Goal: Find specific page/section: Find specific page/section

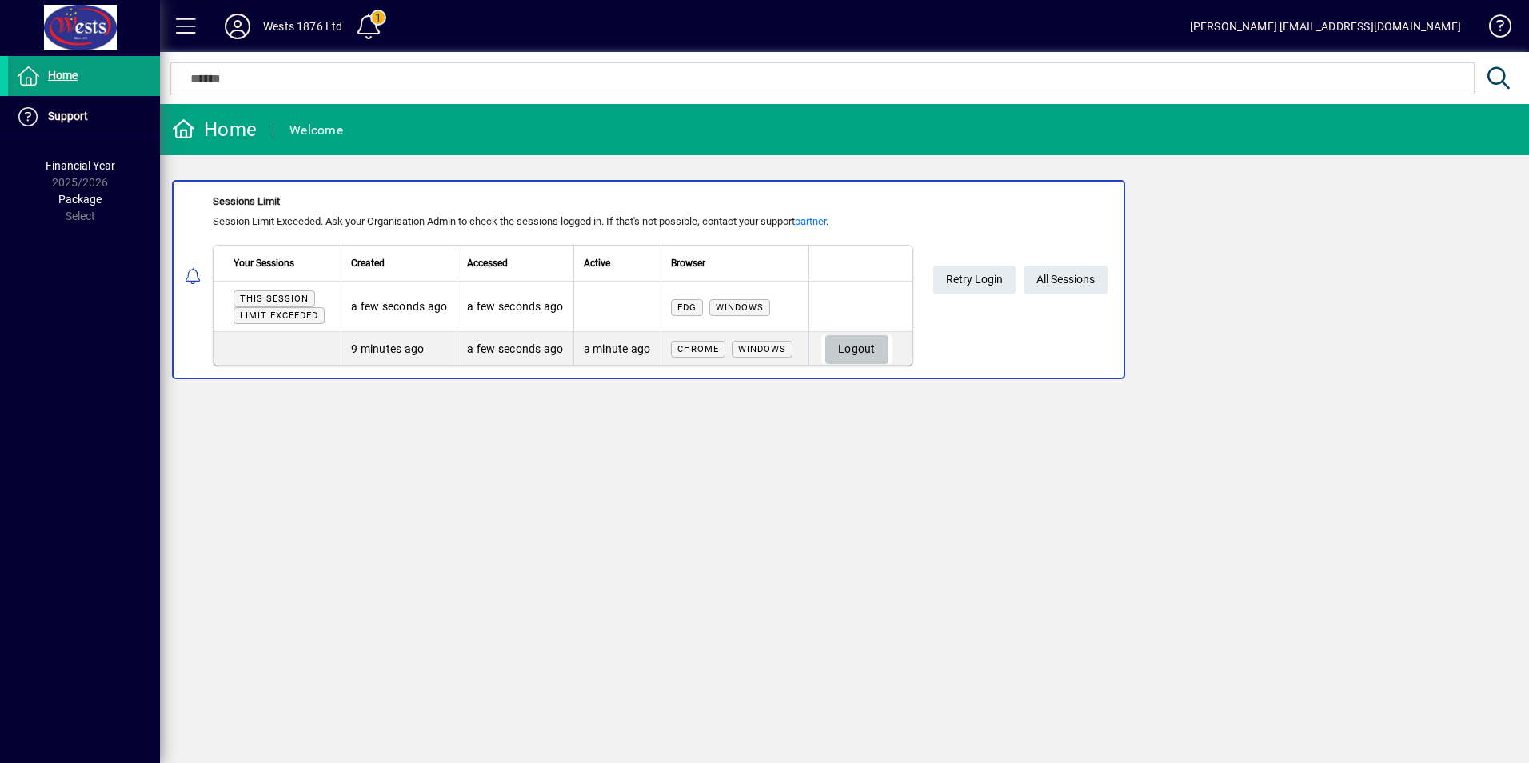
click at [860, 336] on span "Logout" at bounding box center [857, 349] width 38 height 26
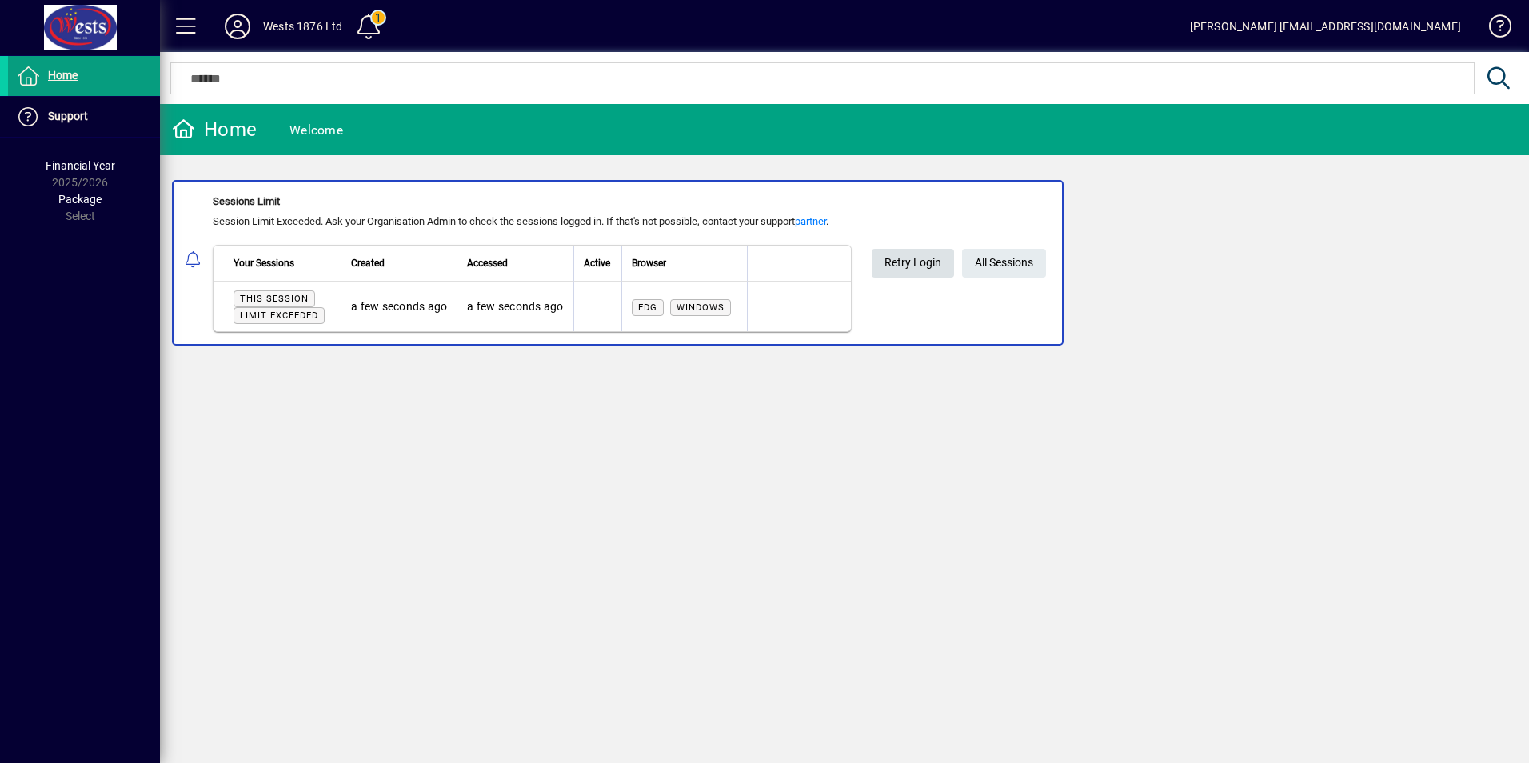
click at [907, 261] on span "Retry Login" at bounding box center [912, 262] width 57 height 26
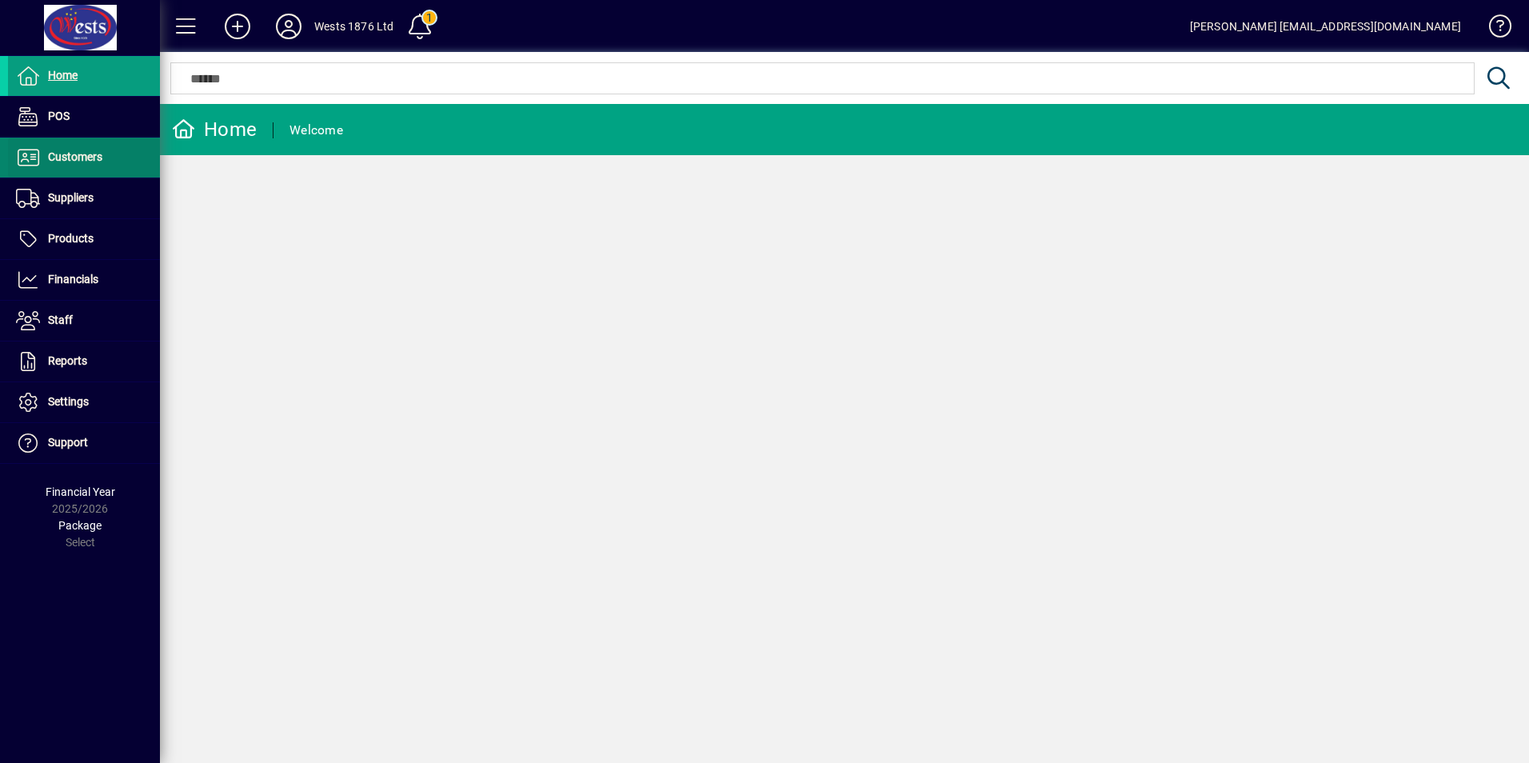
click at [63, 159] on span "Customers" at bounding box center [75, 156] width 54 height 13
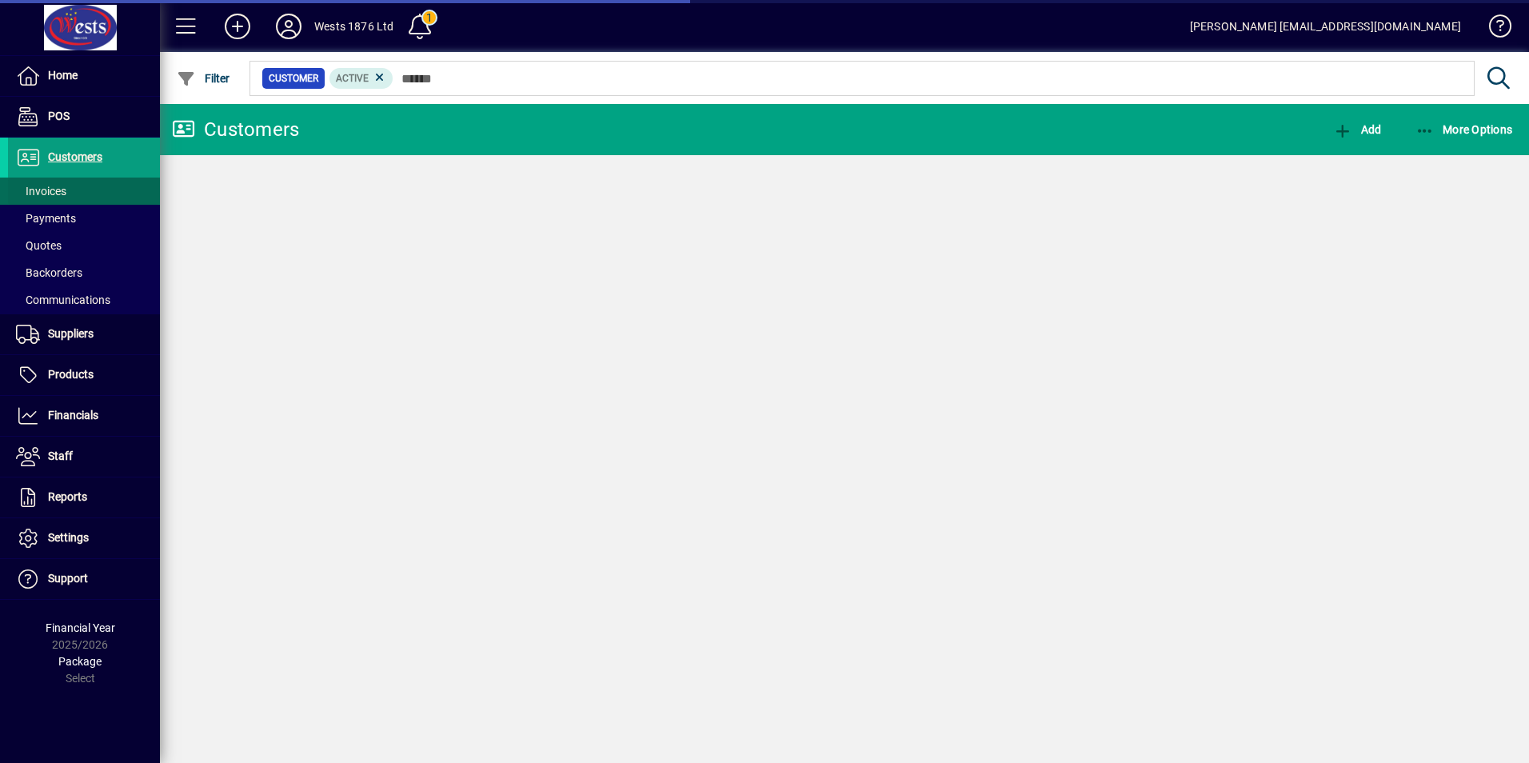
click at [31, 187] on span "Invoices" at bounding box center [41, 191] width 50 height 13
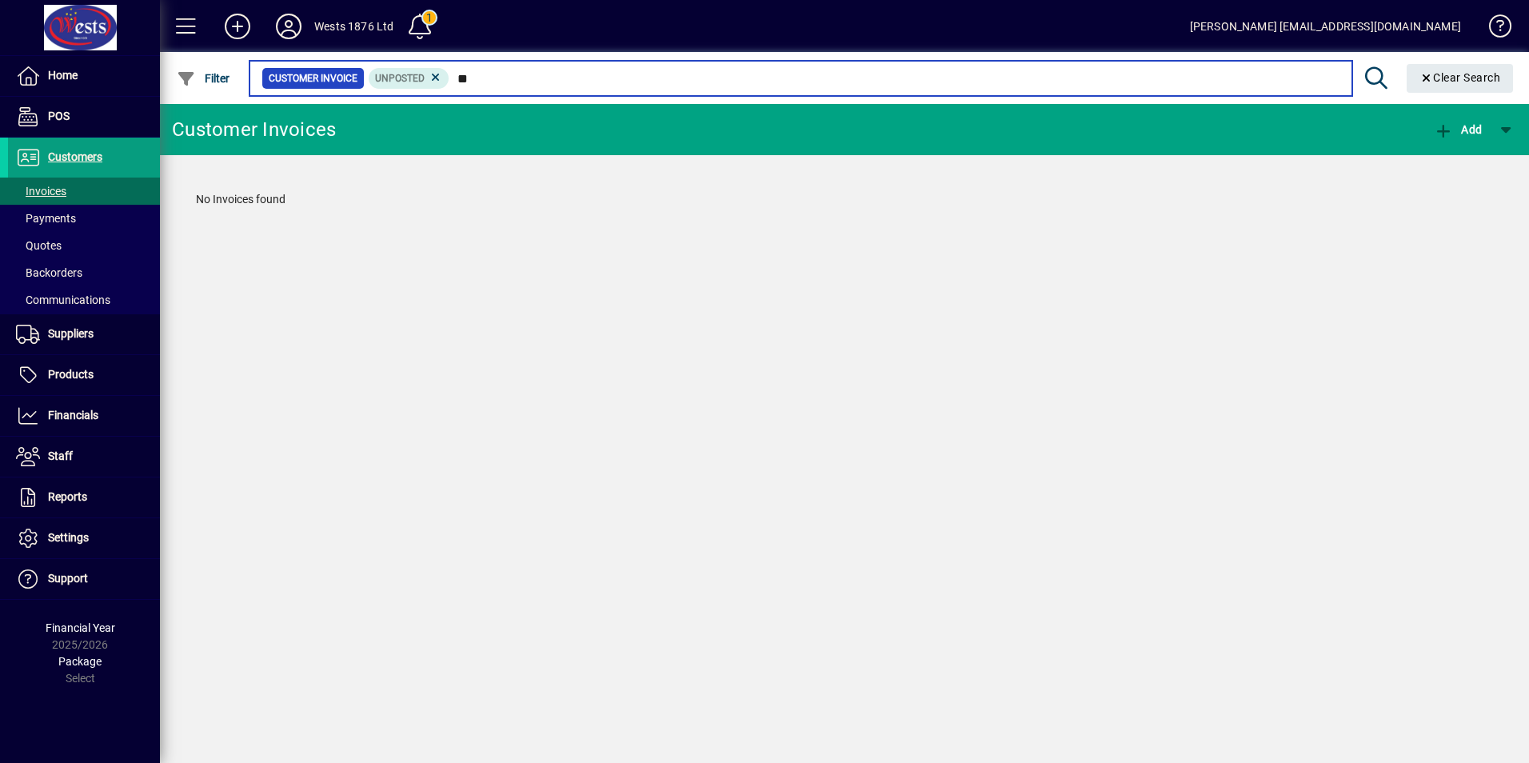
type input "*"
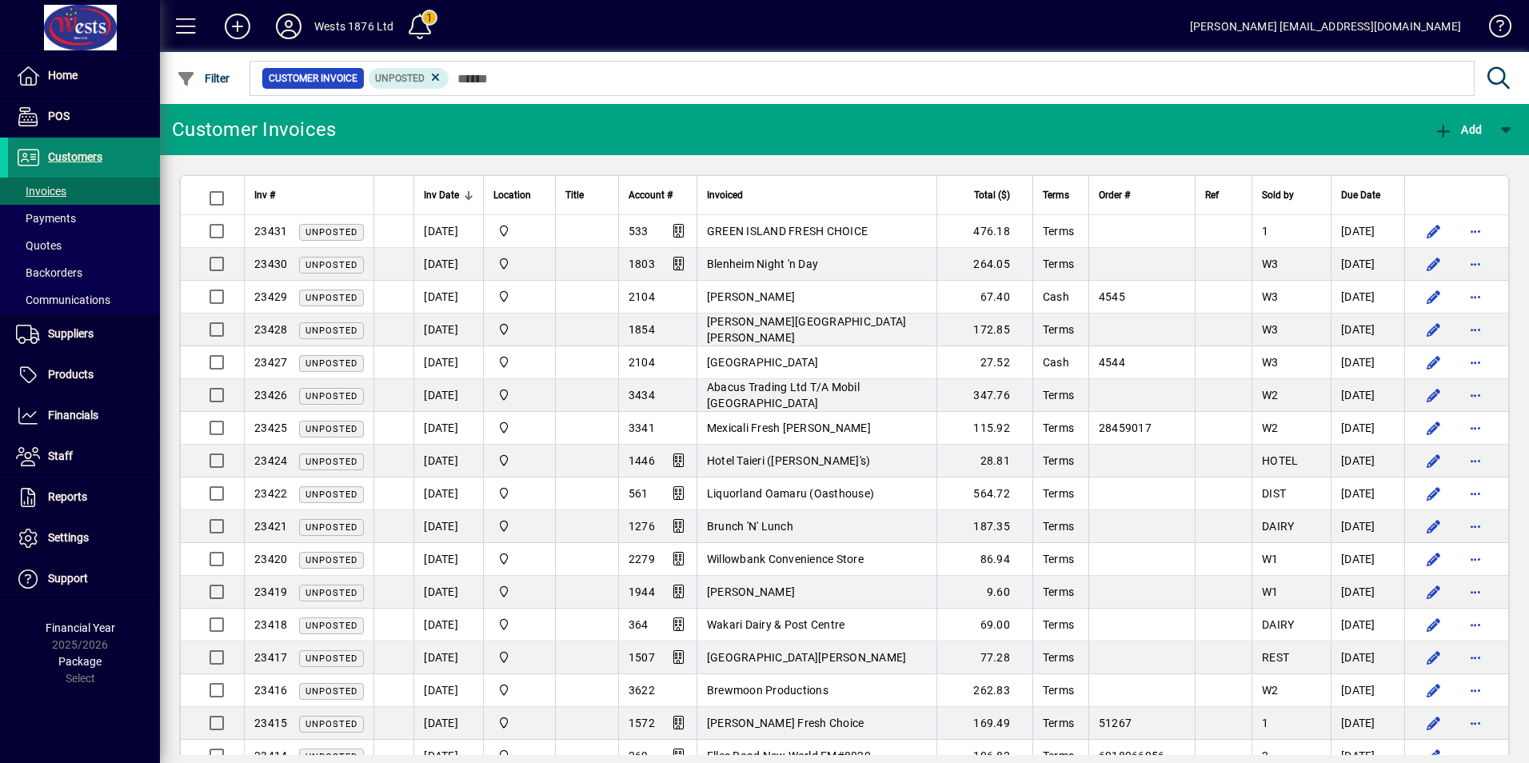
click at [98, 148] on span "Customers" at bounding box center [55, 157] width 94 height 19
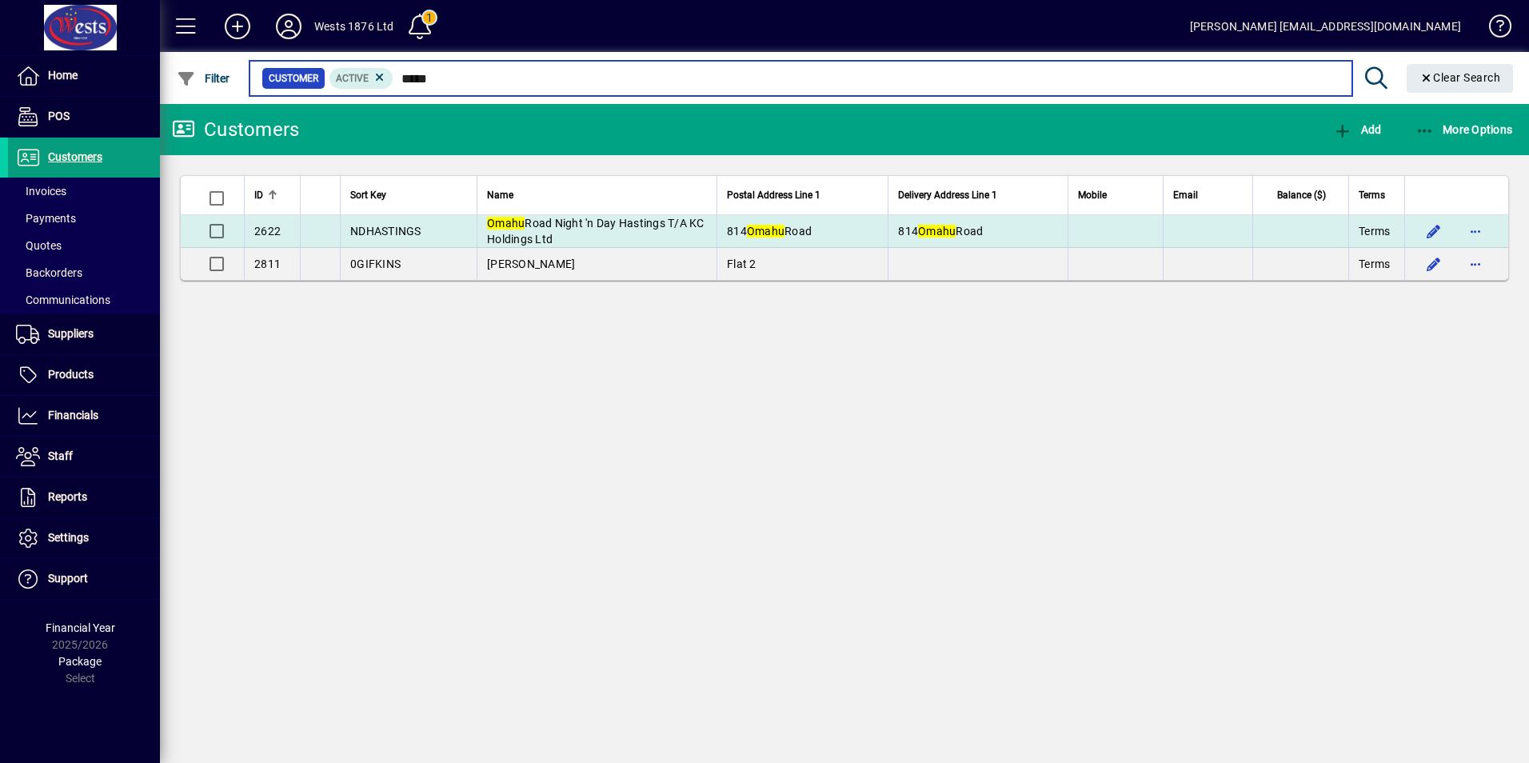
type input "*****"
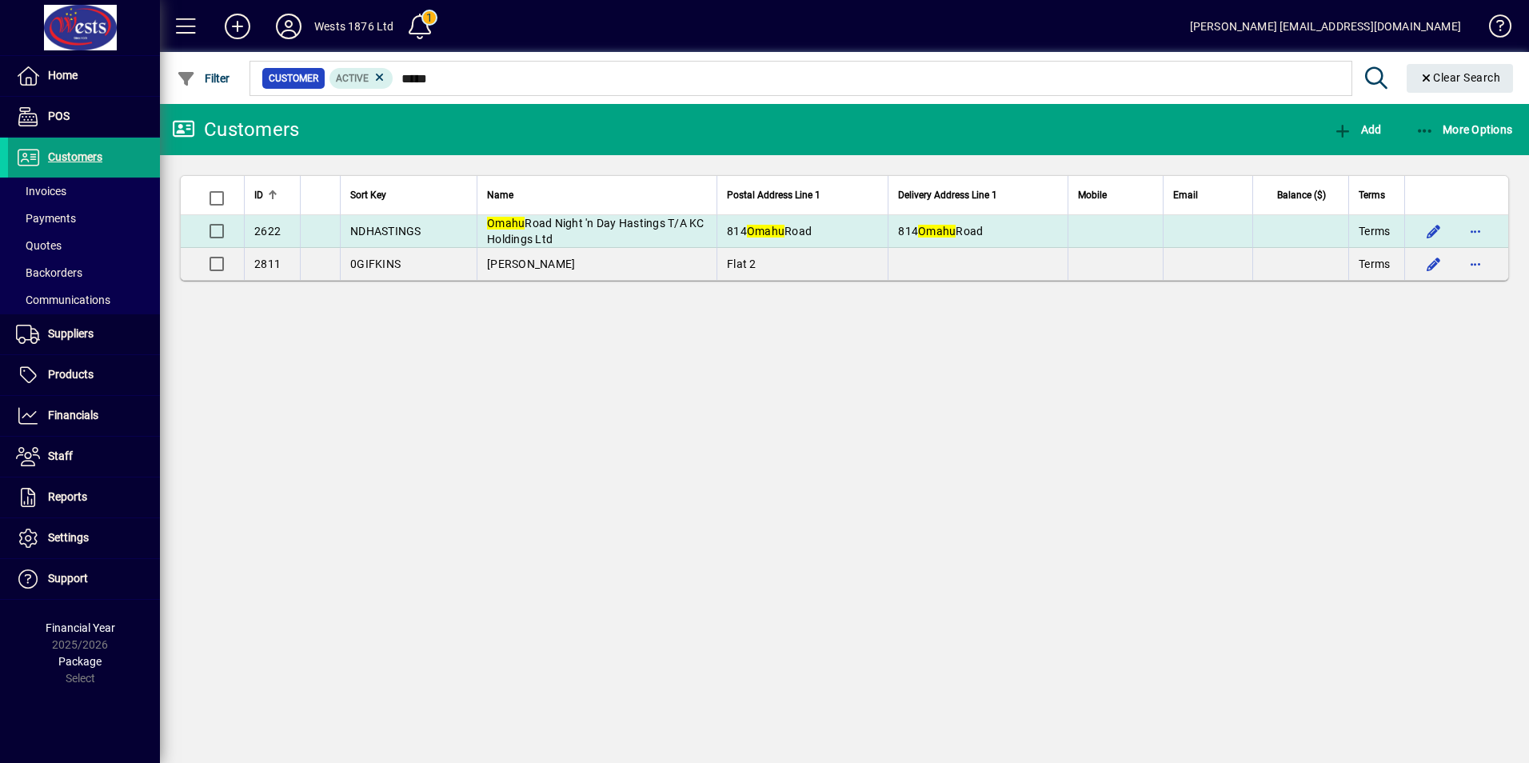
click at [760, 227] on em "Omahu" at bounding box center [766, 231] width 38 height 13
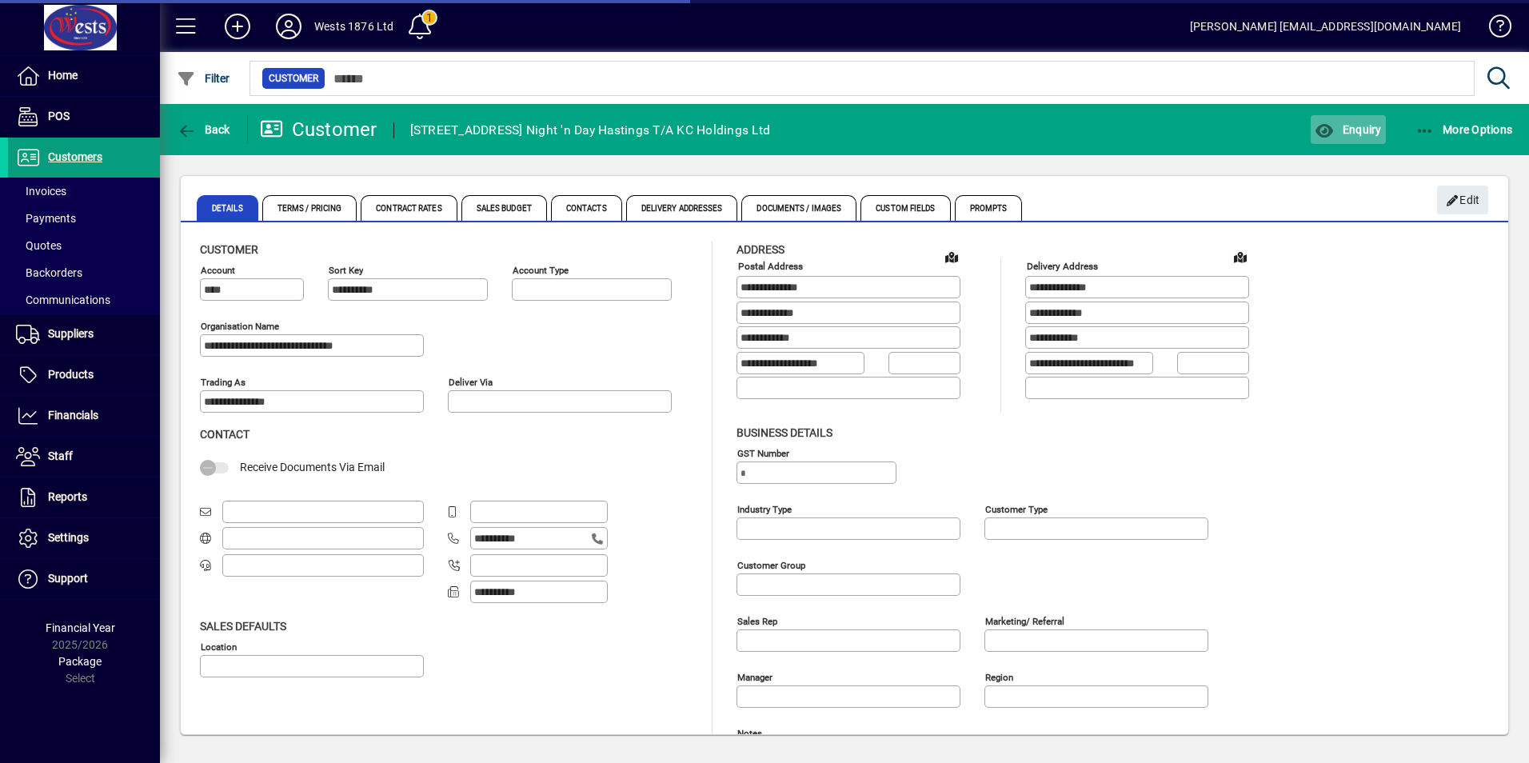
type input "**********"
click at [1333, 118] on span "button" at bounding box center [1348, 129] width 74 height 38
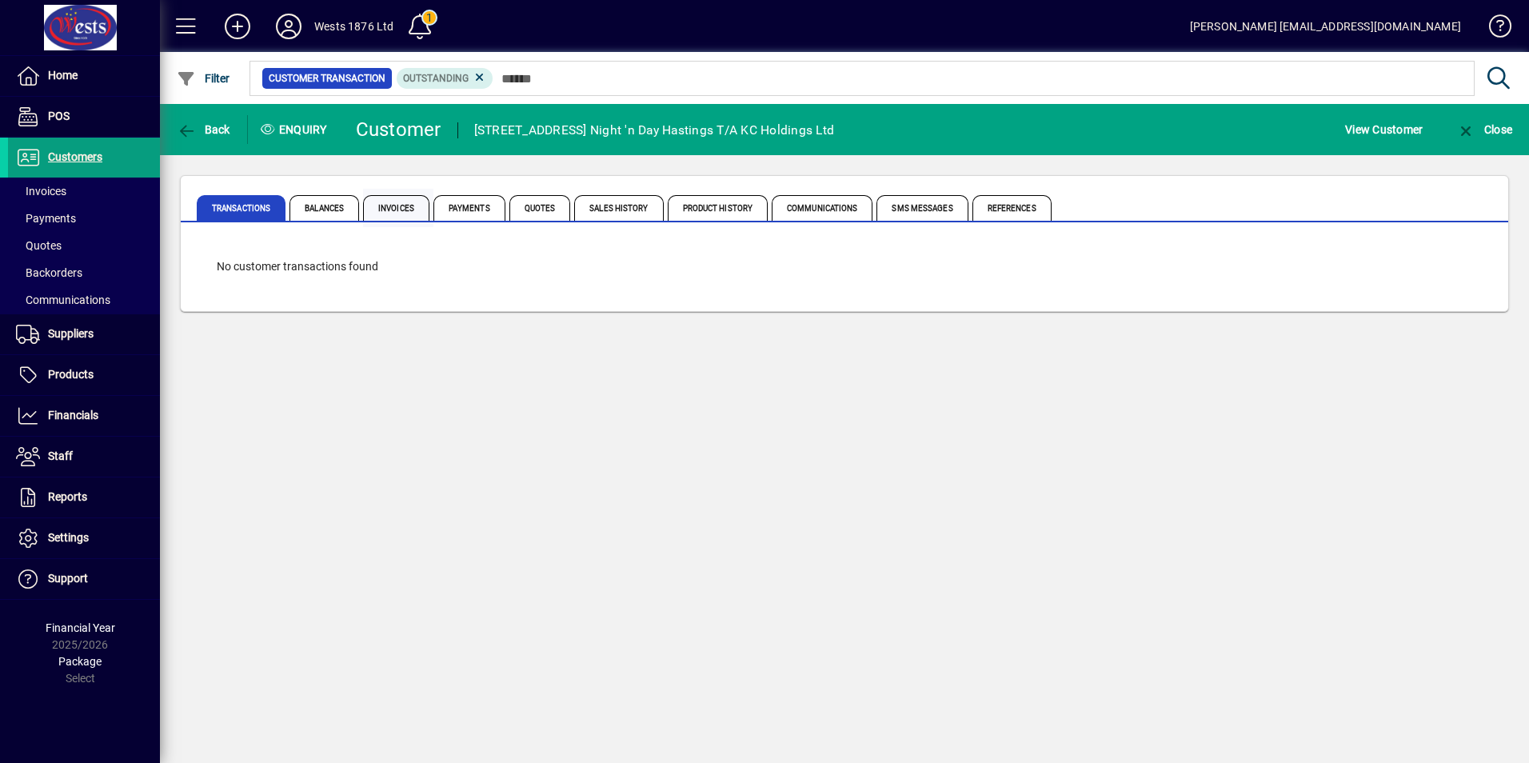
click at [382, 208] on span "Invoices" at bounding box center [396, 208] width 66 height 26
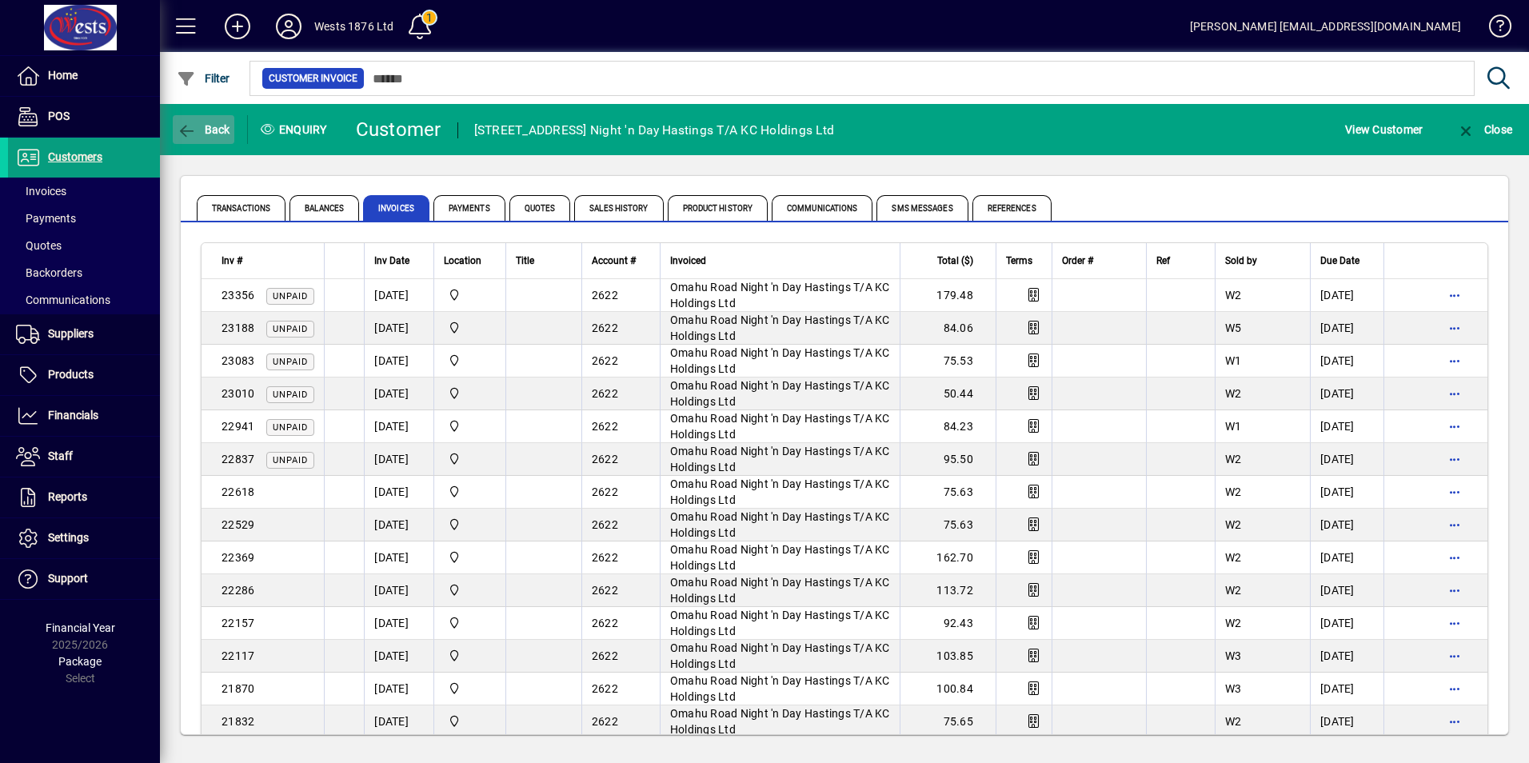
click at [200, 134] on span "Back" at bounding box center [204, 129] width 54 height 13
